Goal: Contribute content

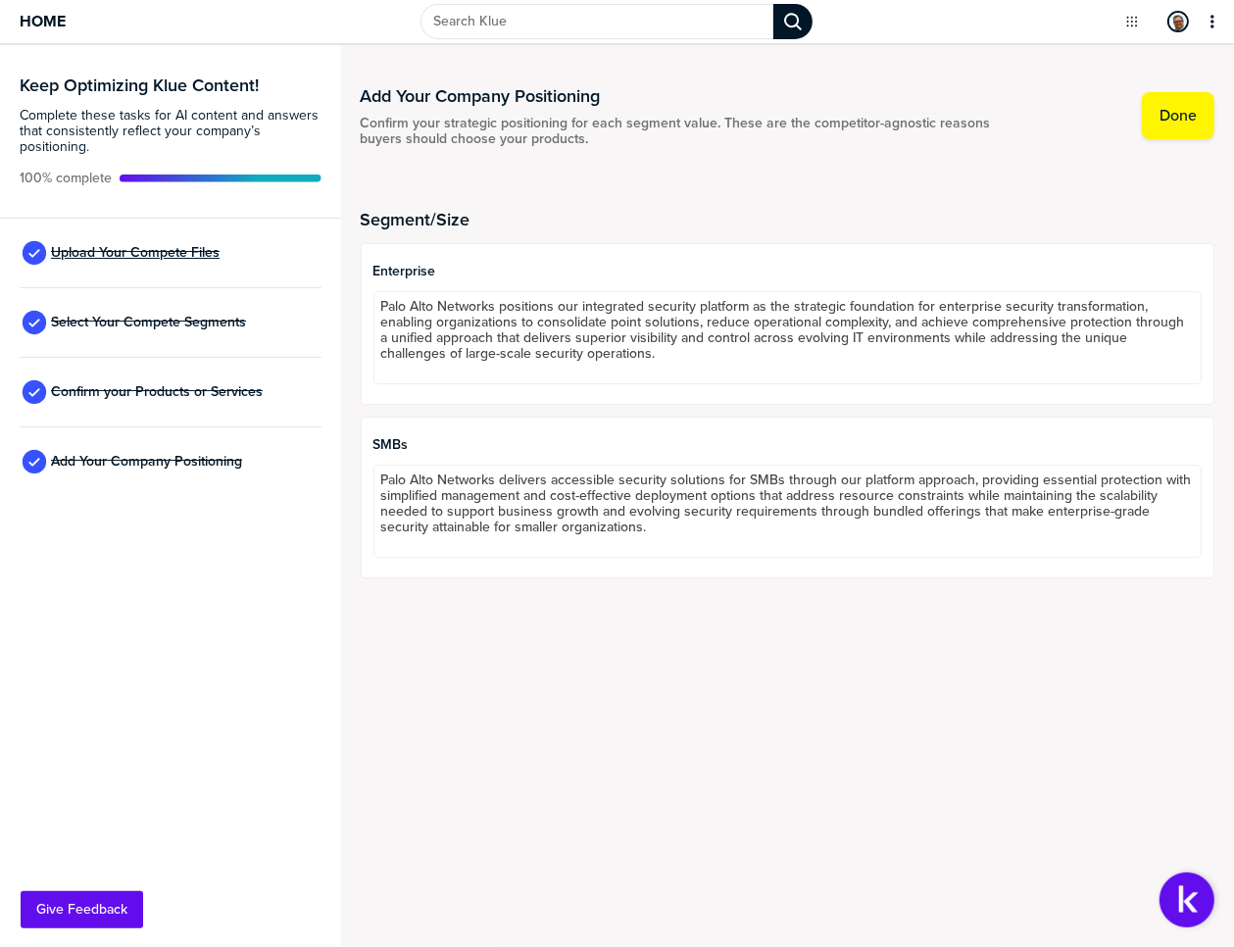
click at [118, 248] on span "Upload Your Compete Files" at bounding box center [135, 253] width 169 height 16
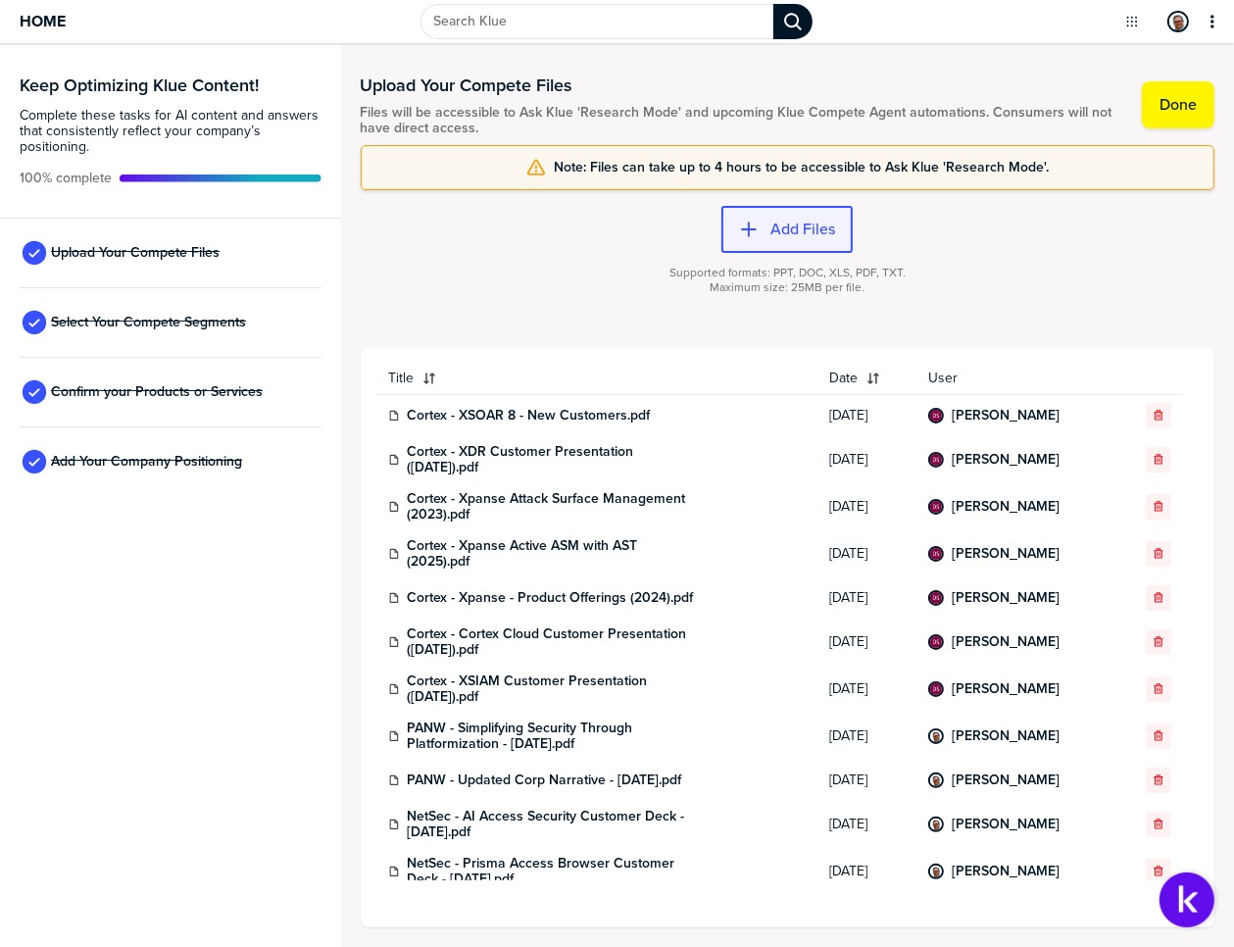
click at [771, 218] on button "Add Files" at bounding box center [787, 229] width 131 height 47
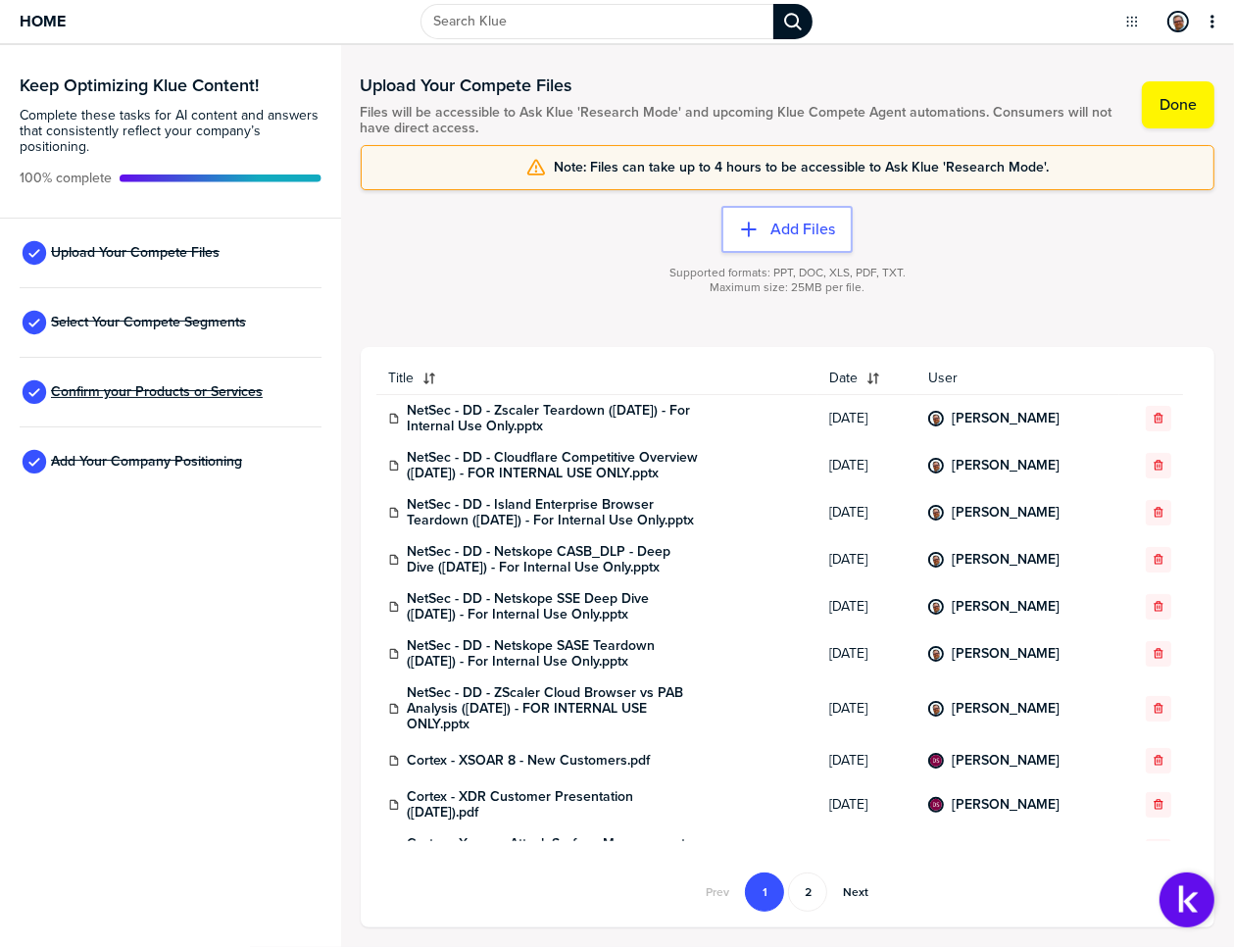
click at [159, 388] on span "Confirm your Products or Services" at bounding box center [157, 392] width 212 height 16
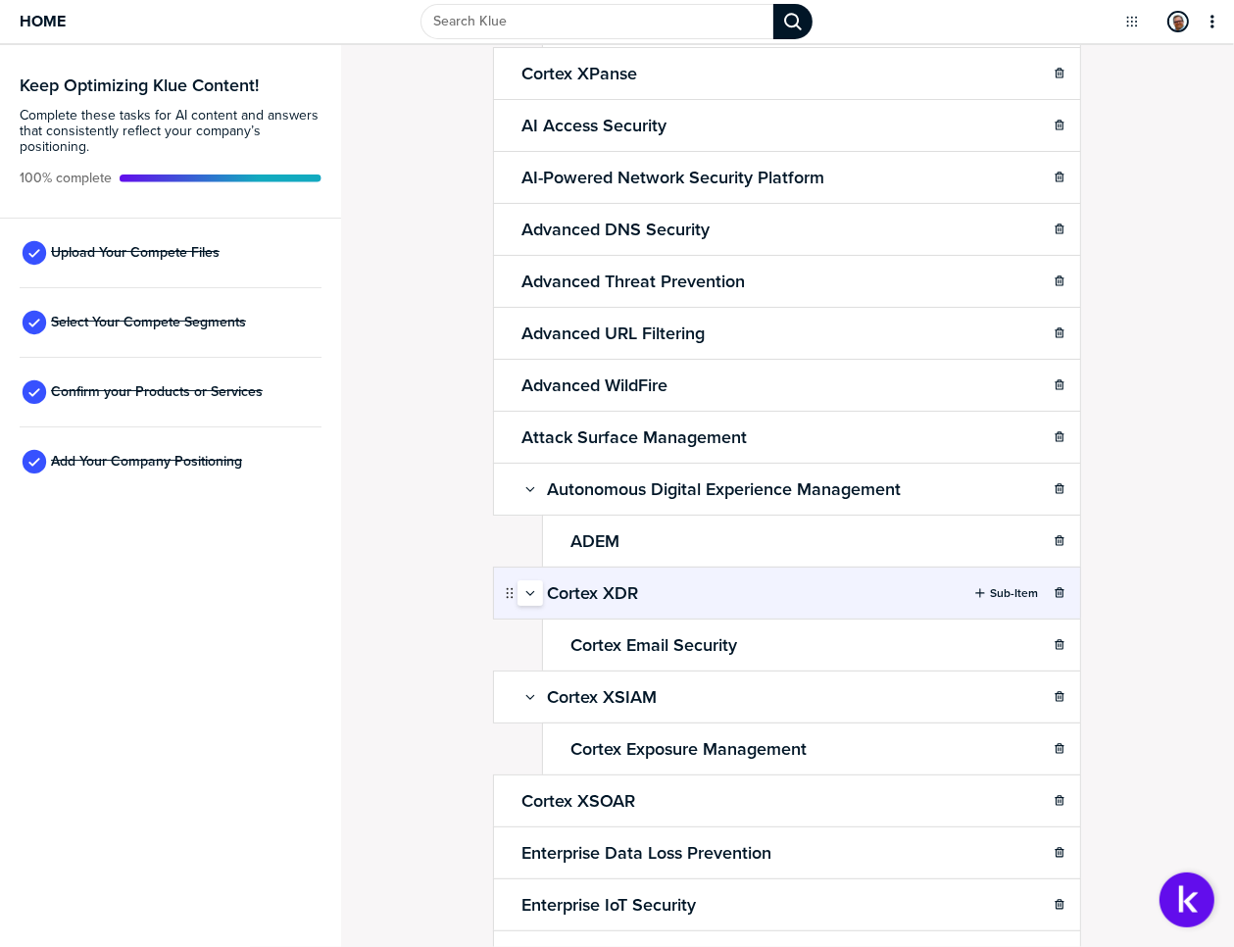
scroll to position [348, 0]
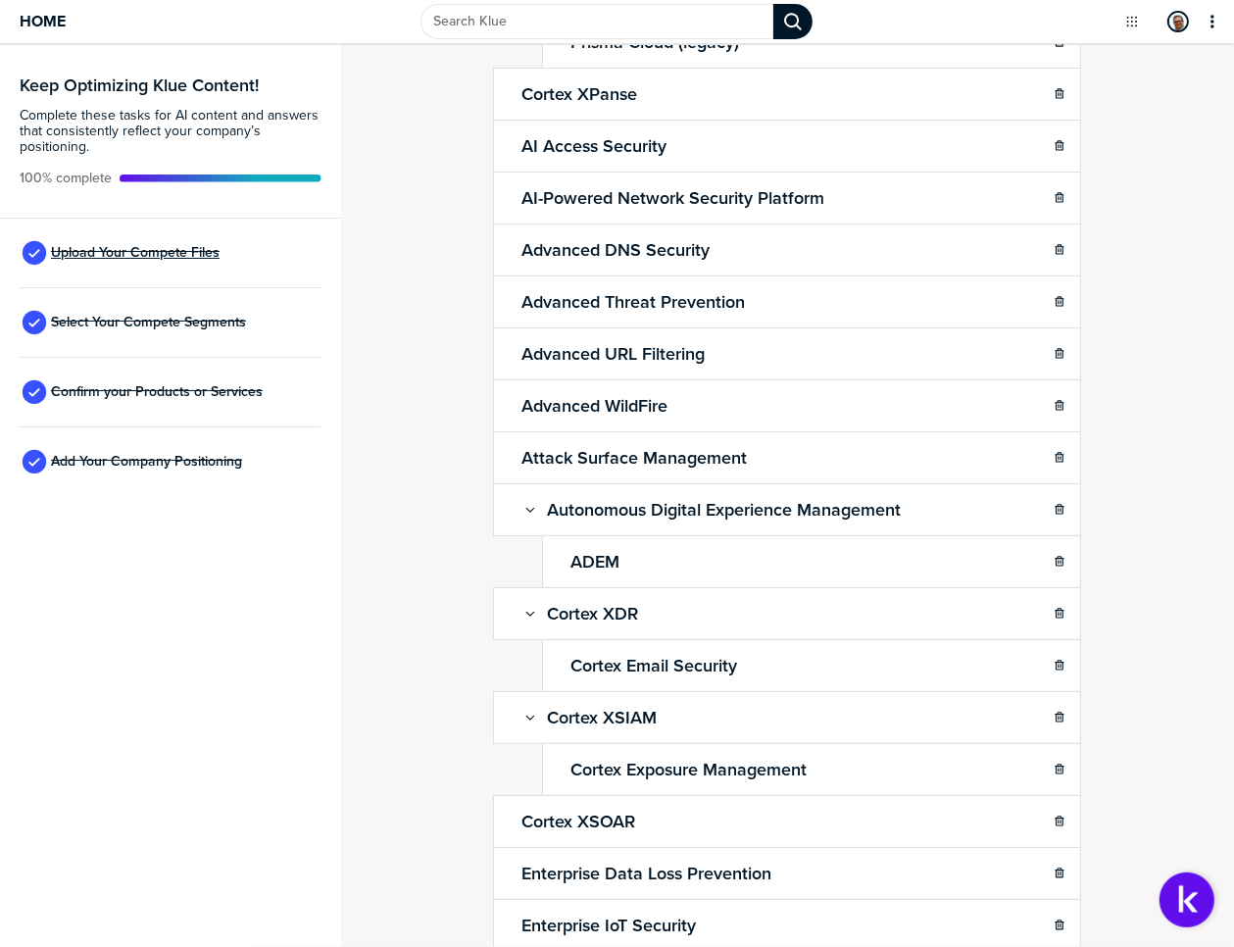
click at [149, 252] on span "Upload Your Compete Files" at bounding box center [135, 253] width 169 height 16
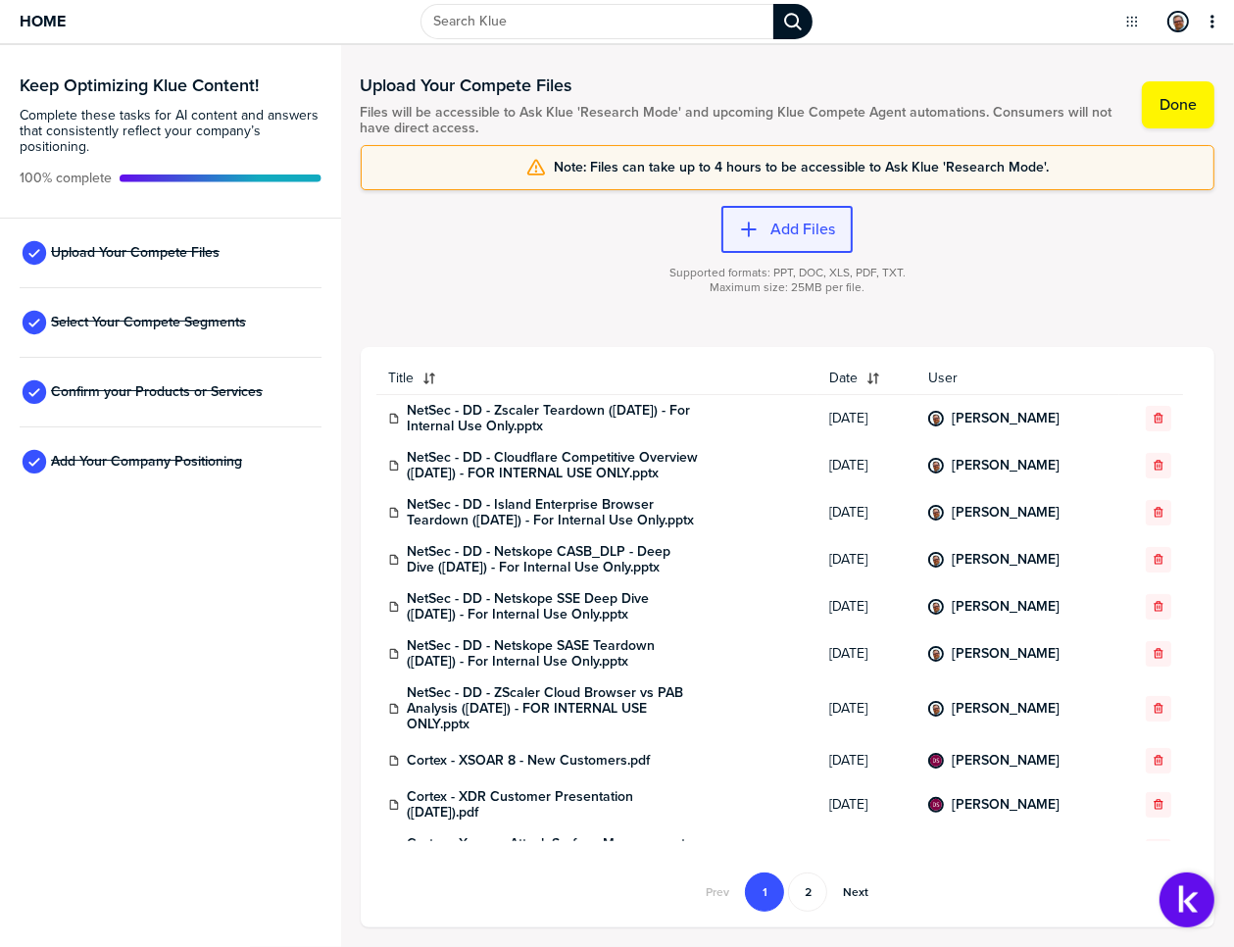
click at [786, 227] on label "Add Files" at bounding box center [803, 230] width 65 height 20
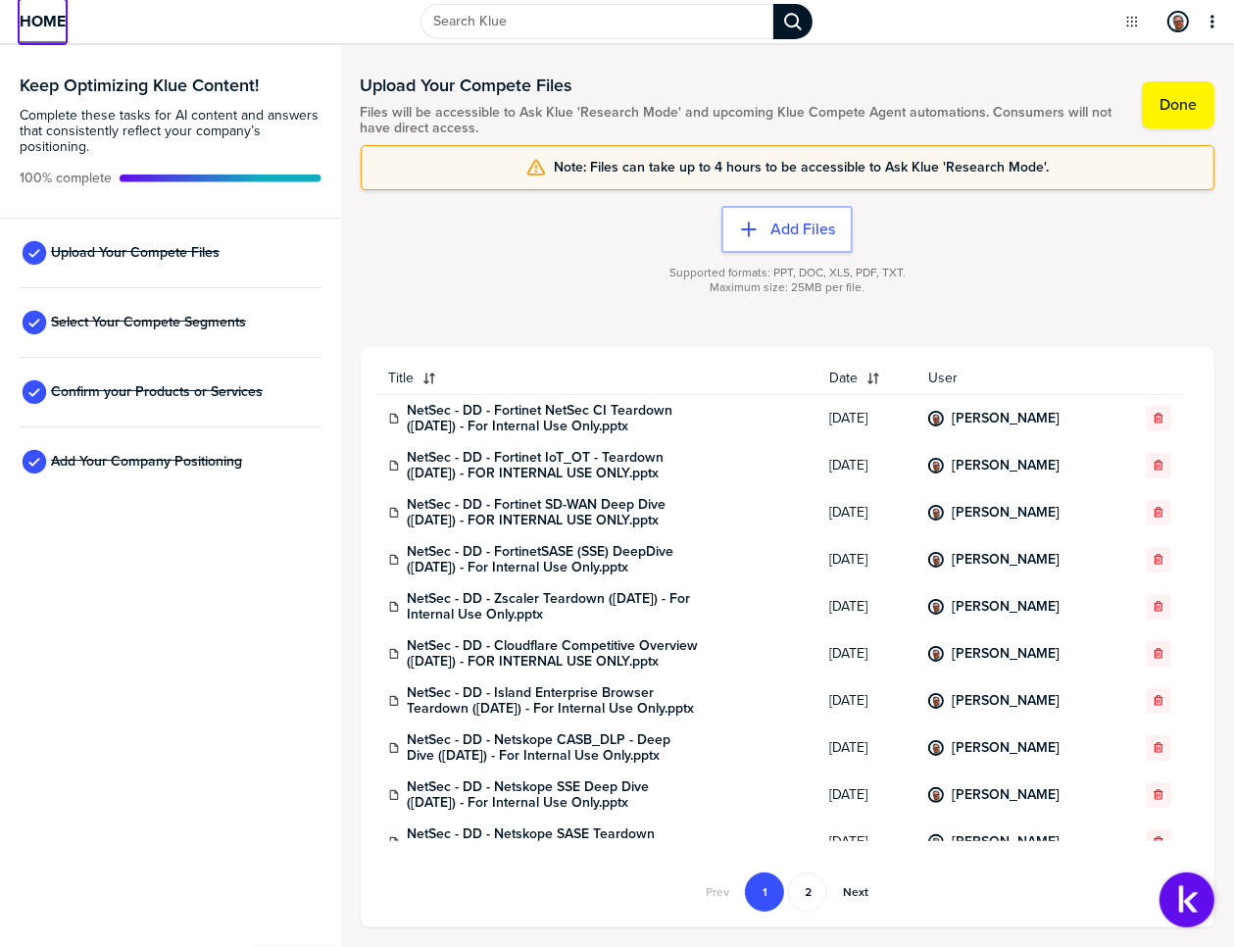
click at [41, 26] on span "Home" at bounding box center [43, 21] width 46 height 17
